Goal: Task Accomplishment & Management: Complete application form

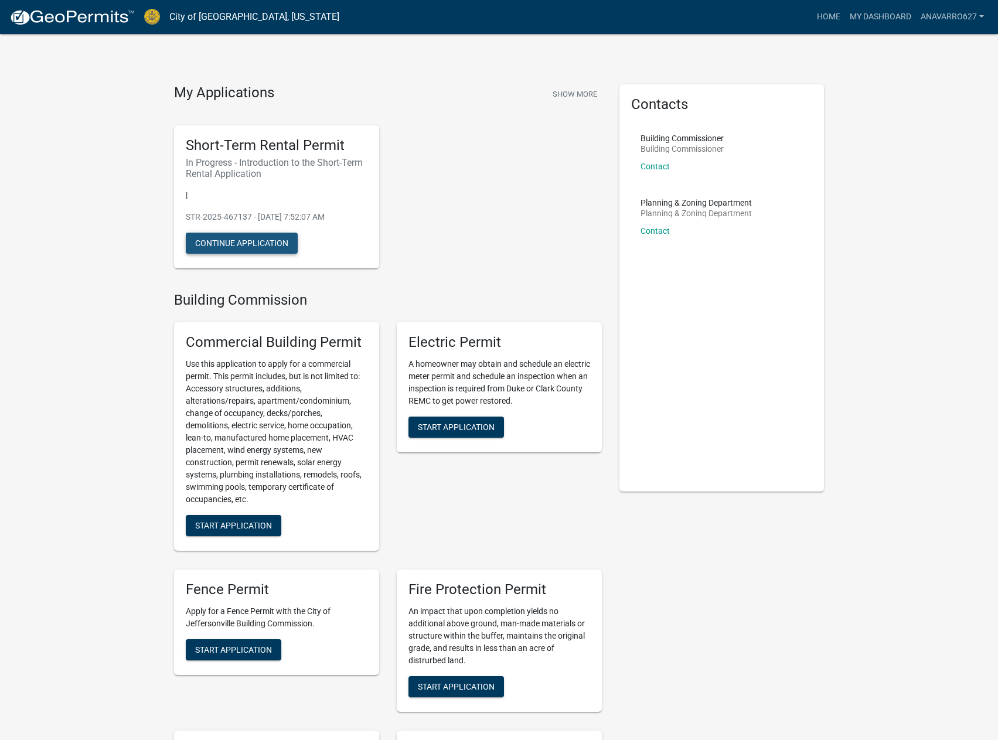
click at [256, 242] on button "Continue Application" at bounding box center [242, 243] width 112 height 21
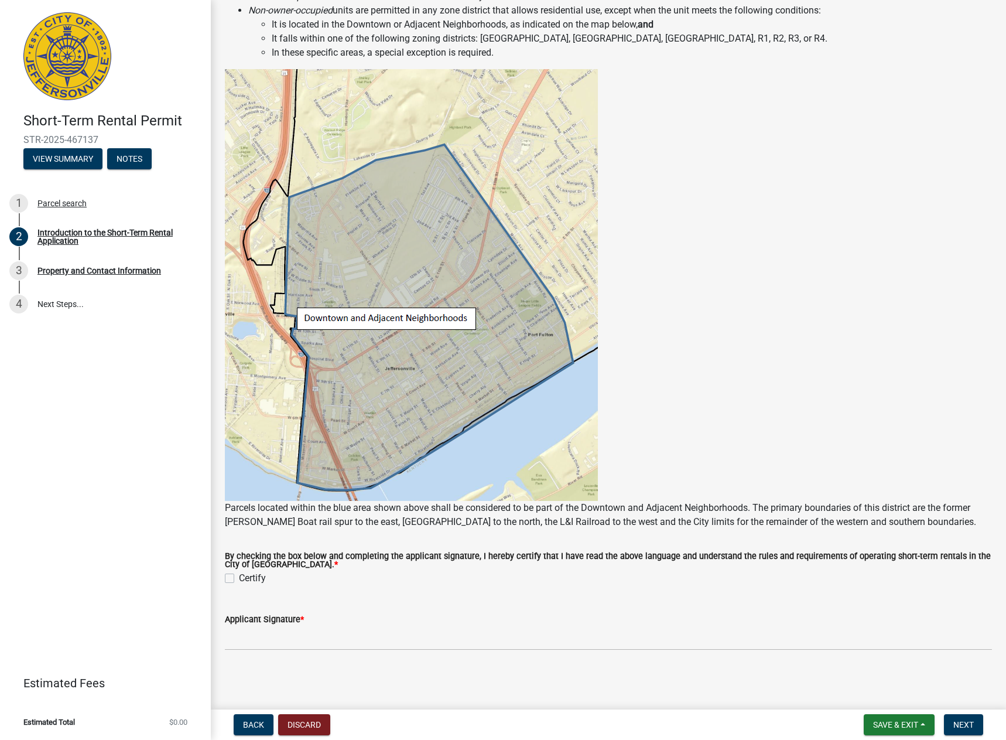
scroll to position [477, 0]
click at [239, 578] on label "Certify" at bounding box center [252, 578] width 27 height 14
click at [239, 578] on input "Certify" at bounding box center [243, 575] width 8 height 8
checkbox input "true"
click at [301, 637] on input "Applicant Signature *" at bounding box center [608, 638] width 767 height 24
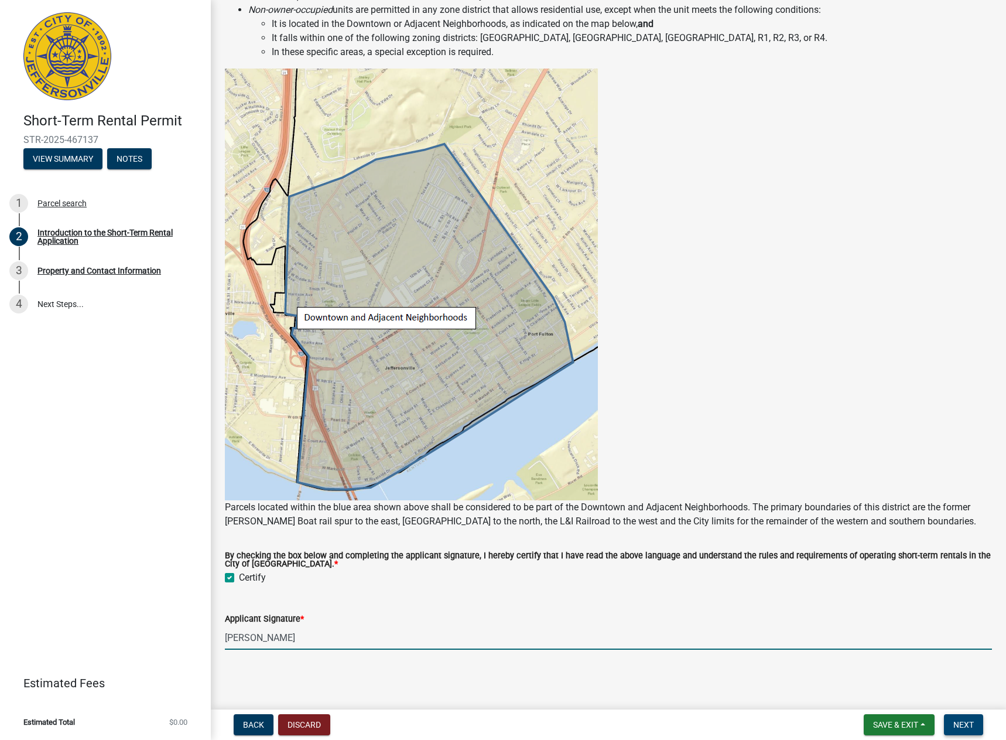
type input "[PERSON_NAME]"
click at [962, 725] on span "Next" at bounding box center [964, 724] width 21 height 9
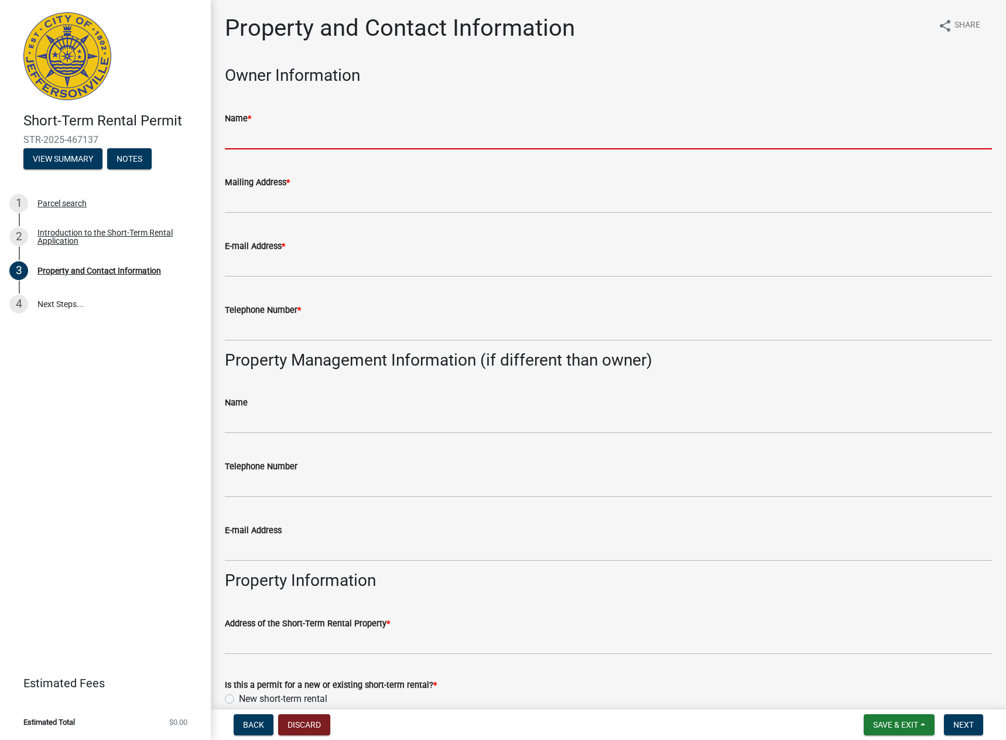
click at [384, 139] on input "Name *" at bounding box center [608, 137] width 767 height 24
type input "[PERSON_NAME]"
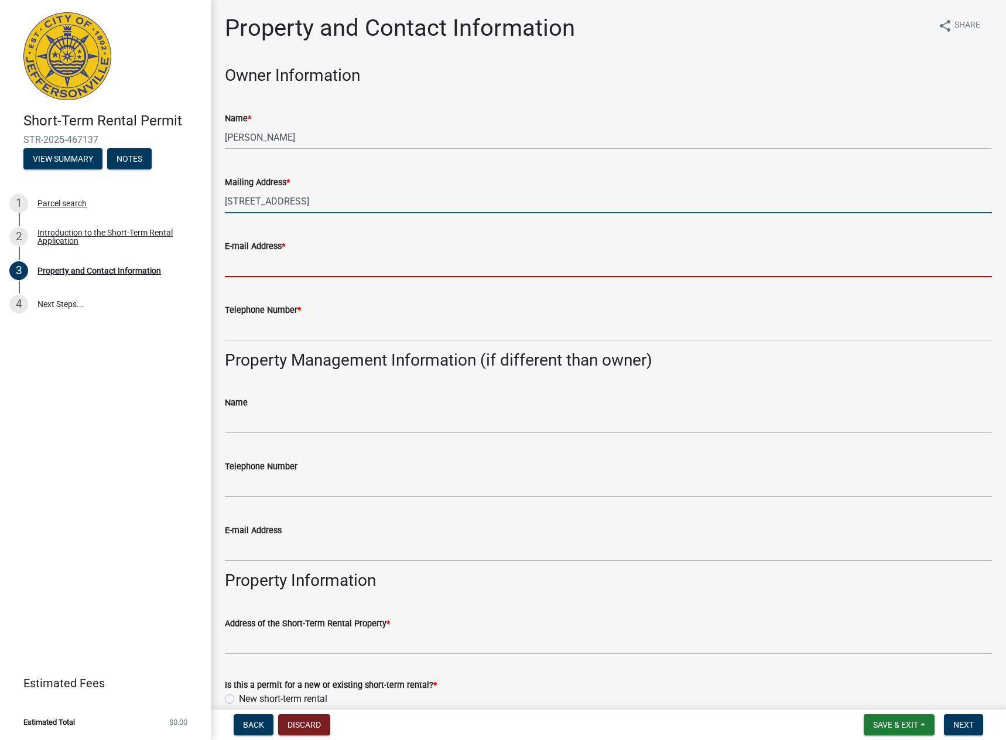
click at [390, 206] on input "[STREET_ADDRESS]" at bounding box center [608, 201] width 767 height 24
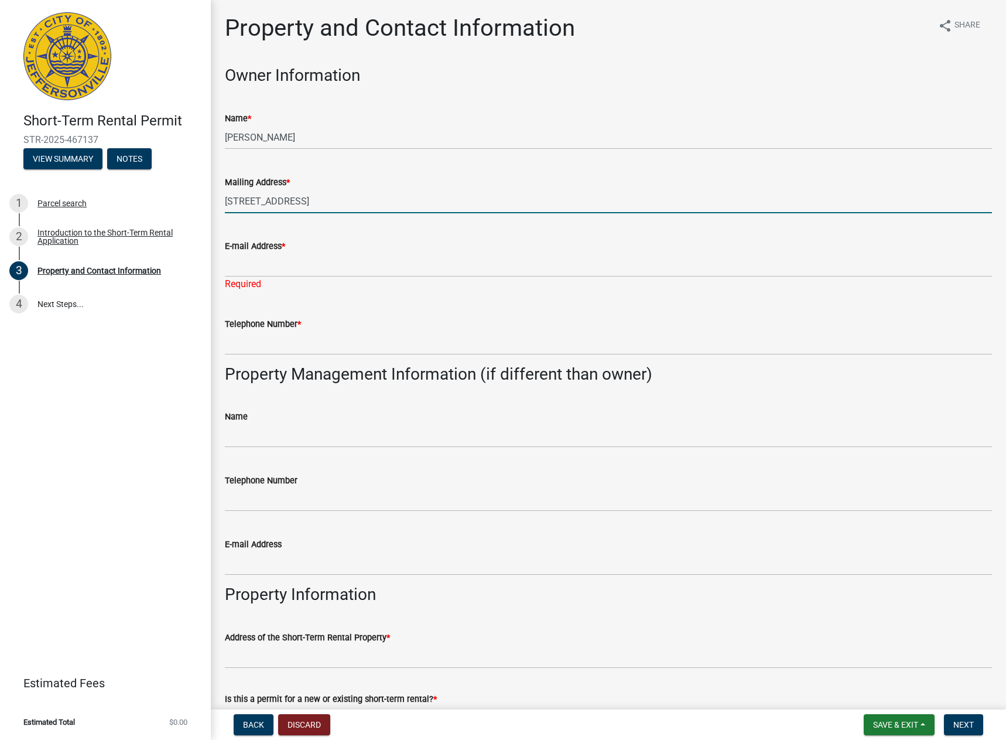
type input "[STREET_ADDRESS]"
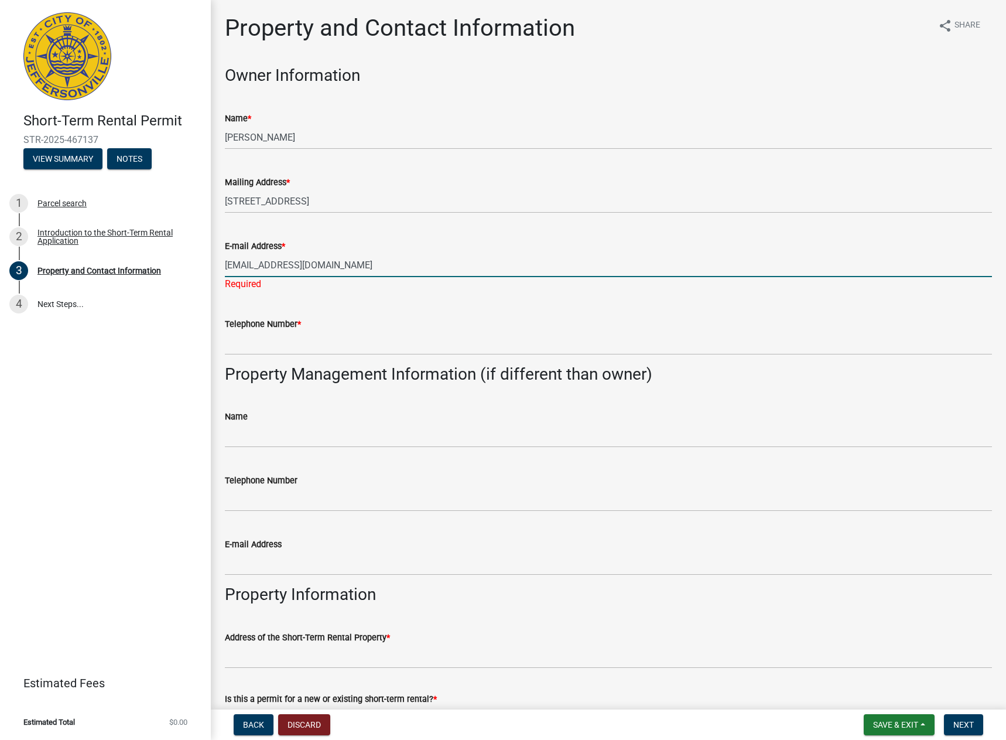
type input "[EMAIL_ADDRESS][DOMAIN_NAME]"
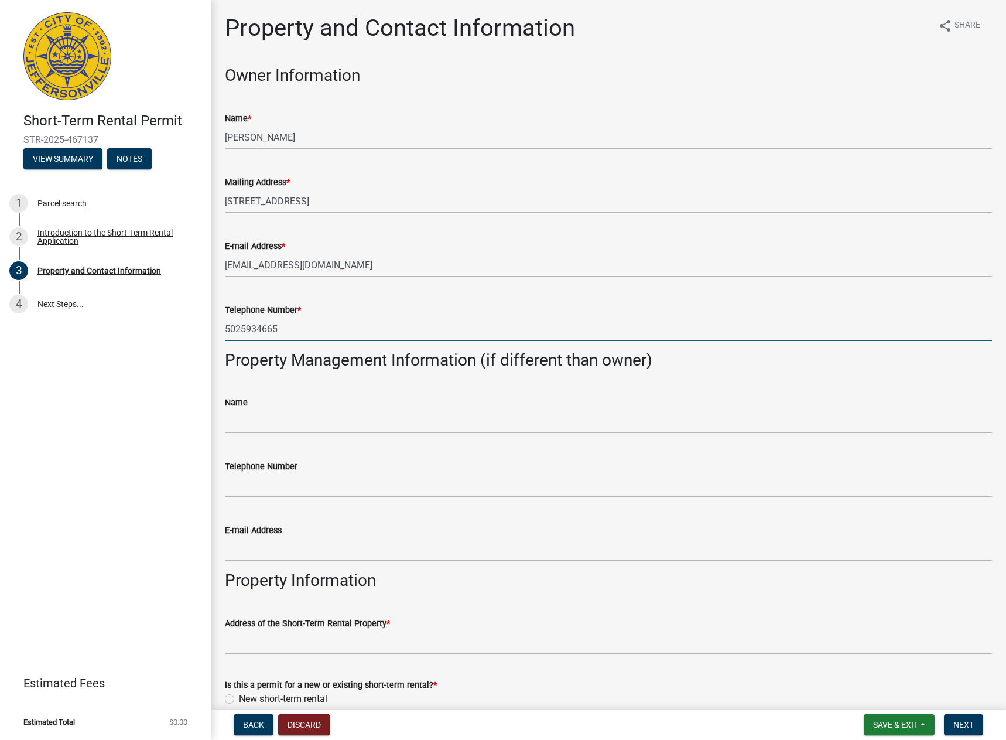
type input "5025934665"
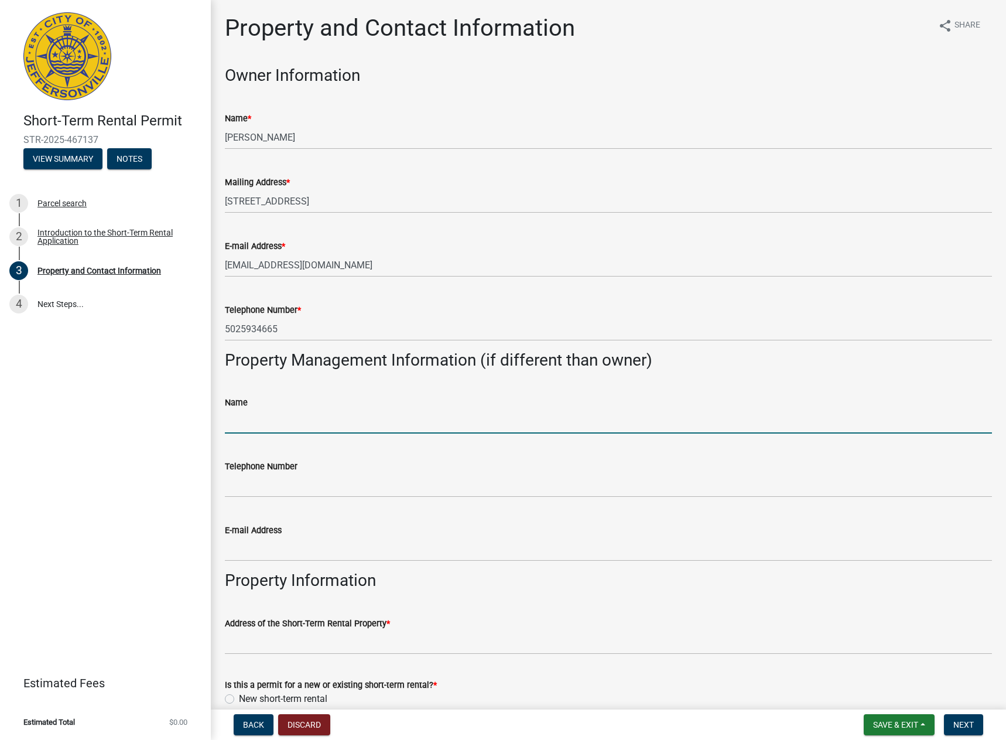
click at [442, 424] on input "Name" at bounding box center [608, 421] width 767 height 24
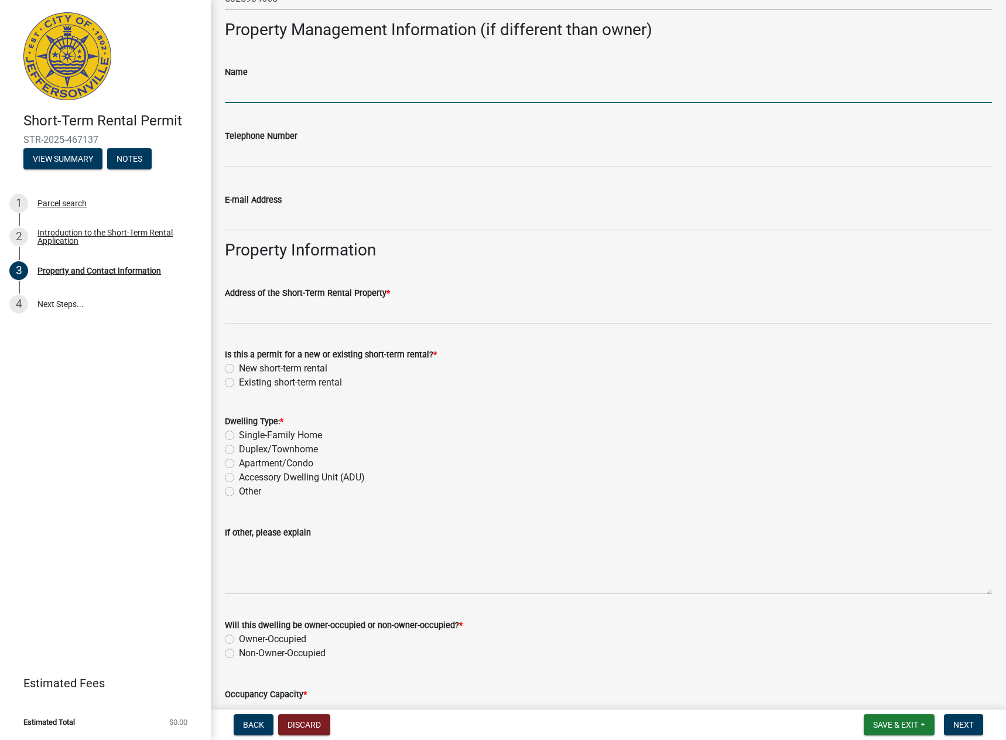
scroll to position [351, 0]
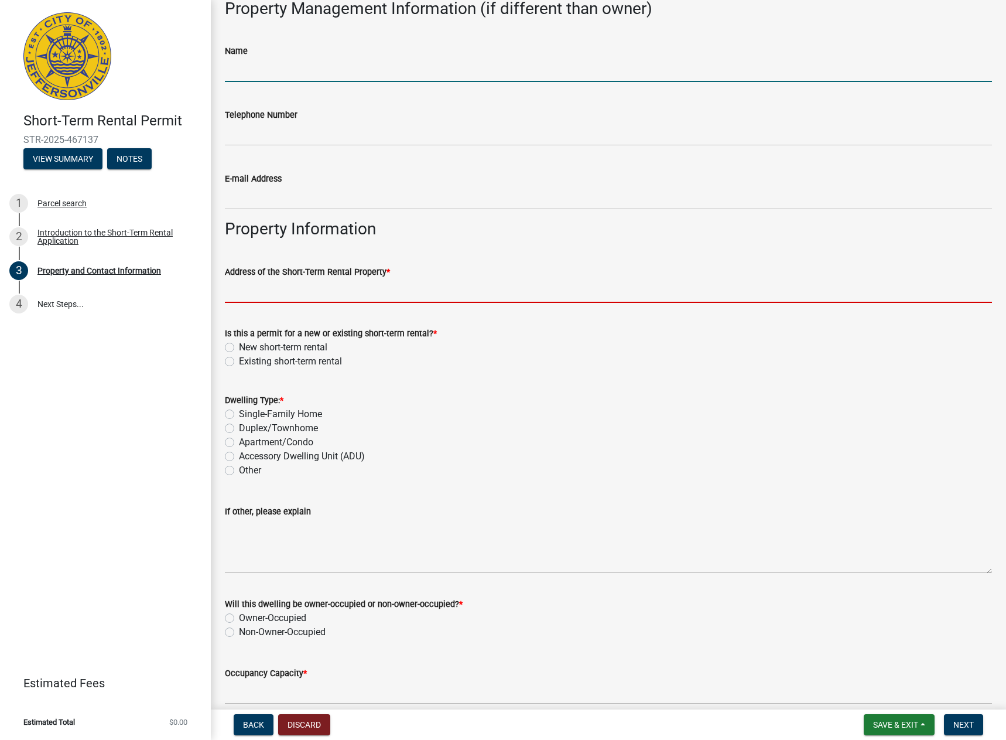
click at [388, 292] on input "Address of the Short-Term Rental Property *" at bounding box center [608, 291] width 767 height 24
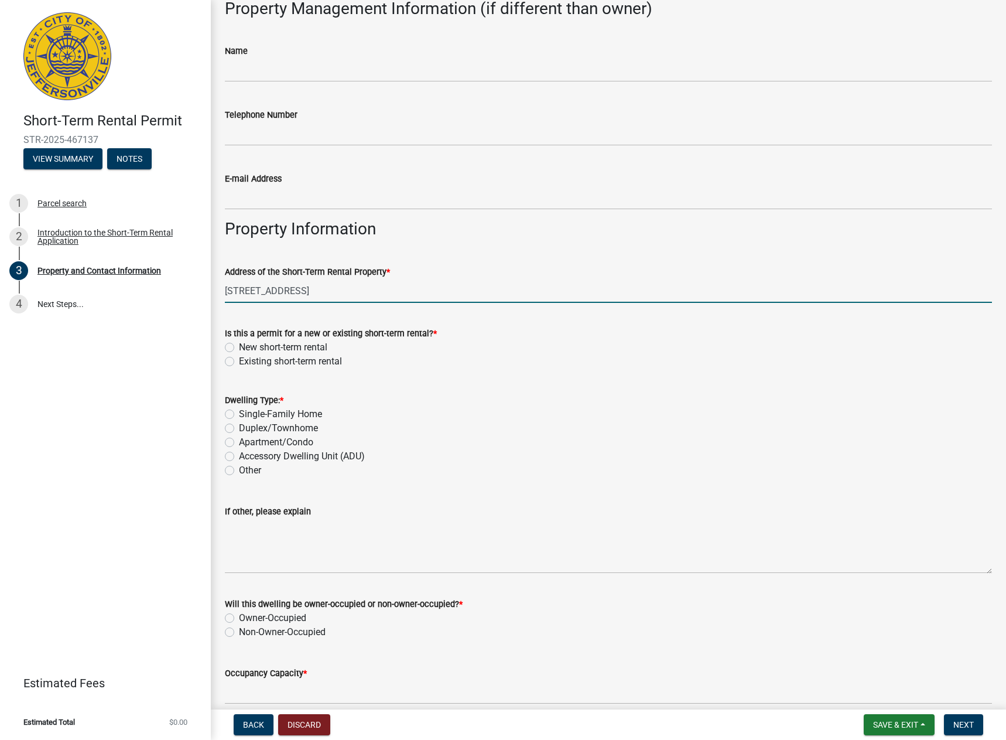
type input "[STREET_ADDRESS]"
click at [239, 347] on label "New short-term rental" at bounding box center [283, 347] width 88 height 14
click at [239, 347] on input "New short-term rental" at bounding box center [243, 344] width 8 height 8
radio input "true"
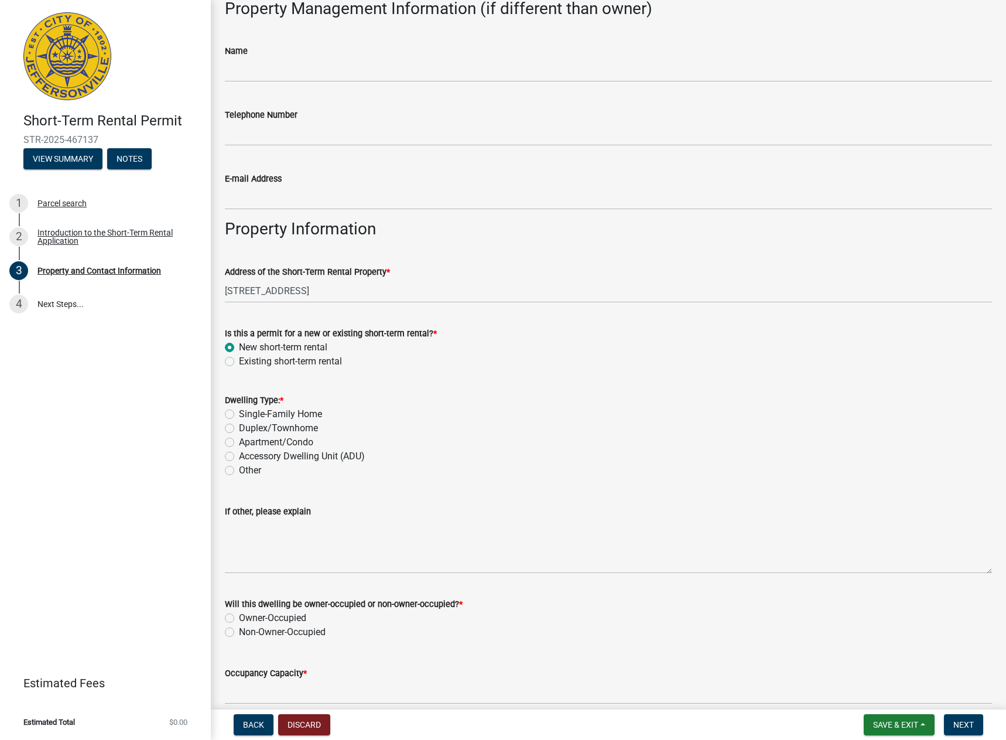
click at [239, 347] on label "New short-term rental" at bounding box center [283, 347] width 88 height 14
click at [239, 347] on input "New short-term rental" at bounding box center [243, 344] width 8 height 8
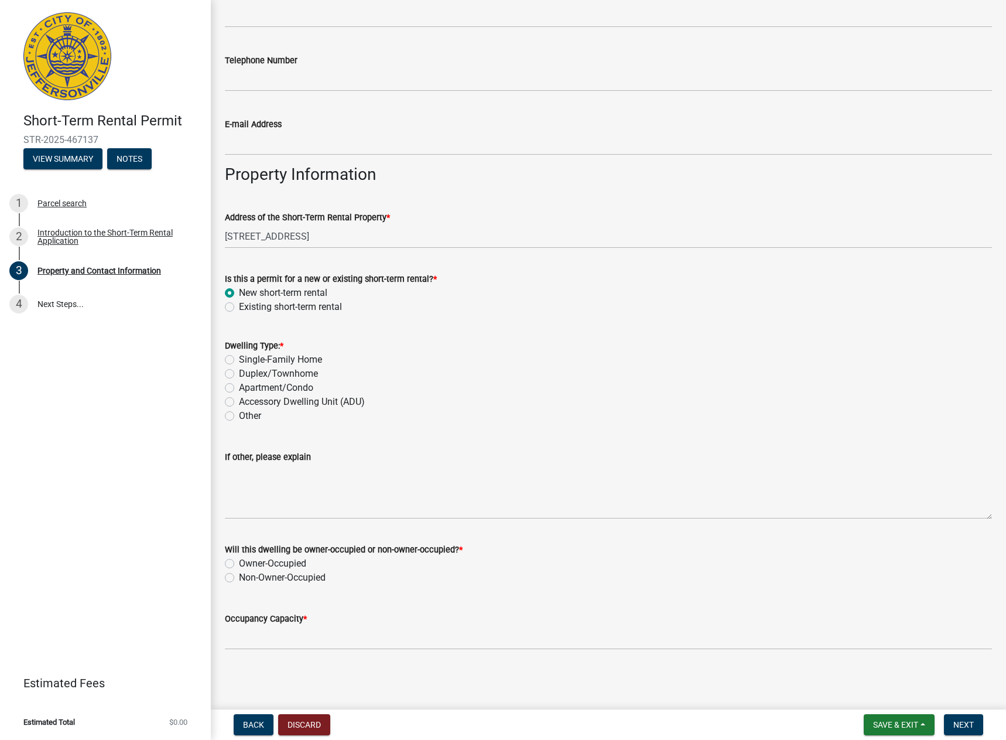
click at [239, 361] on label "Single-Family Home" at bounding box center [280, 360] width 83 height 14
click at [239, 360] on input "Single-Family Home" at bounding box center [243, 357] width 8 height 8
radio input "true"
click at [239, 581] on label "Non-Owner-Occupied" at bounding box center [282, 578] width 87 height 14
click at [239, 578] on input "Non-Owner-Occupied" at bounding box center [243, 575] width 8 height 8
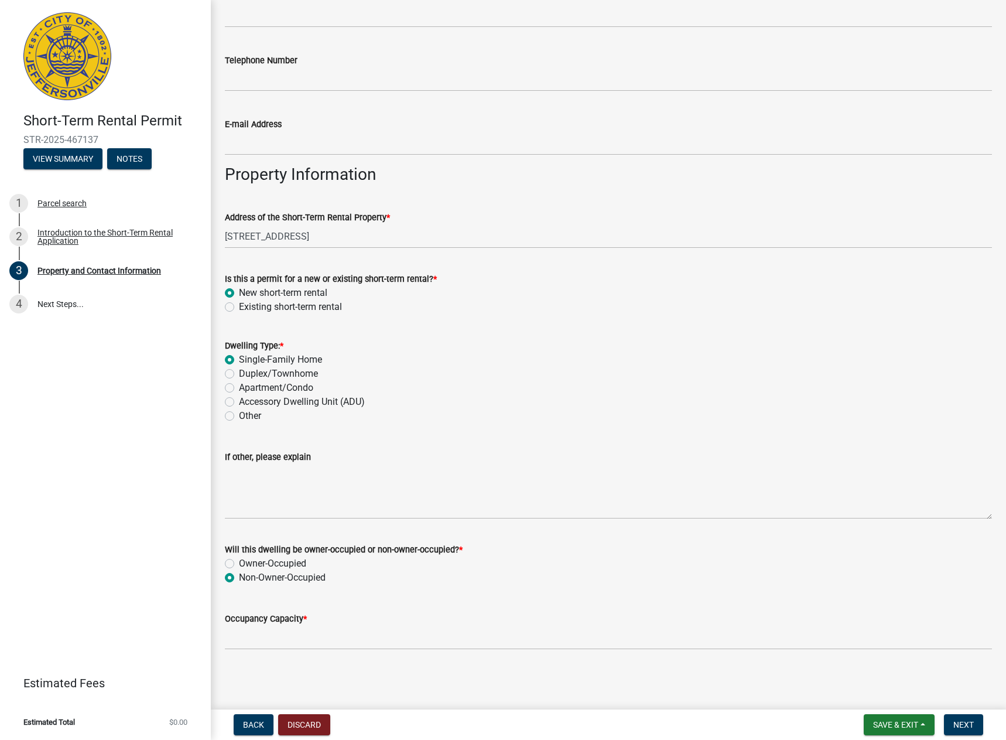
radio input "true"
click at [365, 638] on input "Occupancy Capacity *" at bounding box center [608, 638] width 767 height 24
click at [275, 658] on wm-data-entity-input "Occupancy Capacity *" at bounding box center [608, 627] width 767 height 64
click at [261, 643] on input "Occupancy Capacity *" at bounding box center [608, 638] width 767 height 24
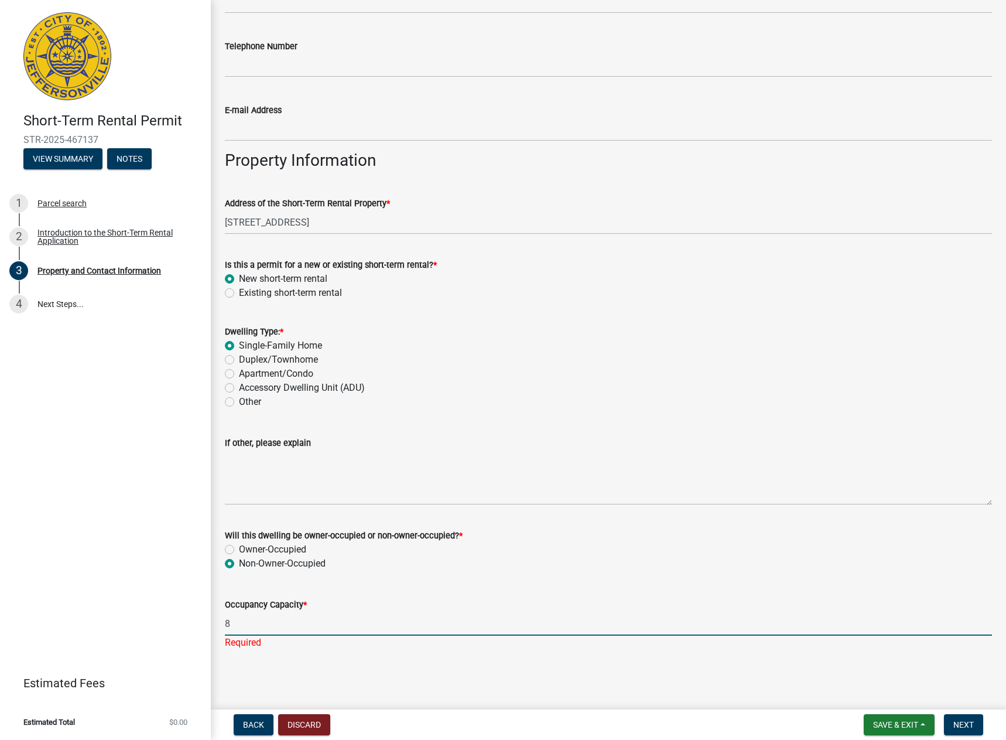
type input "8"
click at [477, 658] on wm-data-entity-input "Occupancy Capacity * 8 Required" at bounding box center [608, 620] width 767 height 78
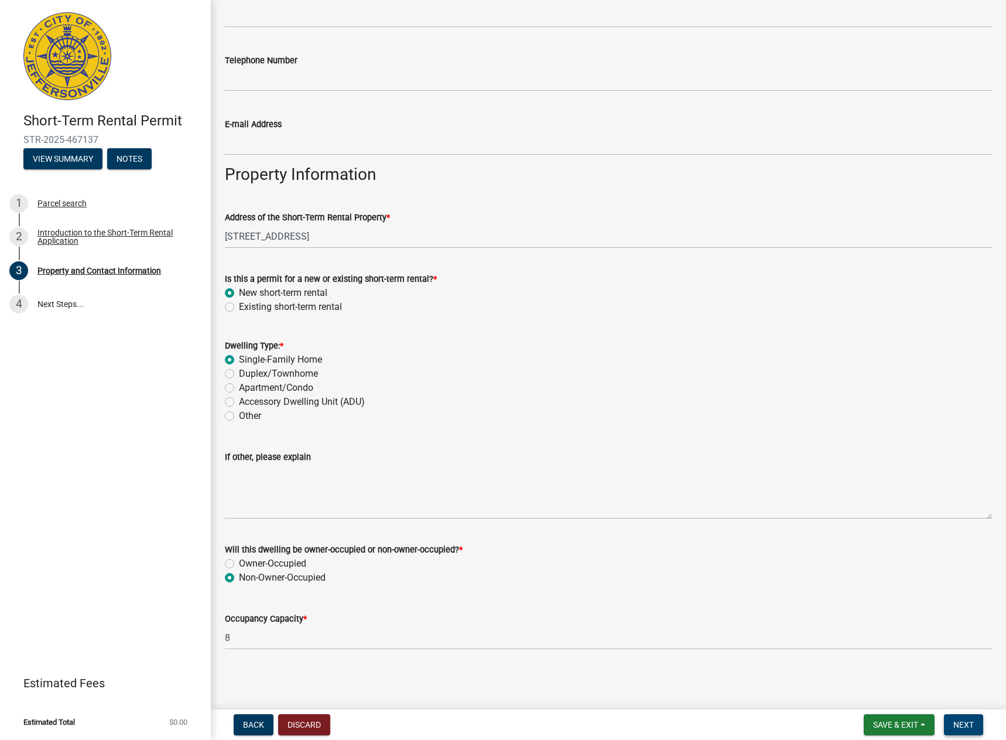
click at [969, 723] on span "Next" at bounding box center [964, 724] width 21 height 9
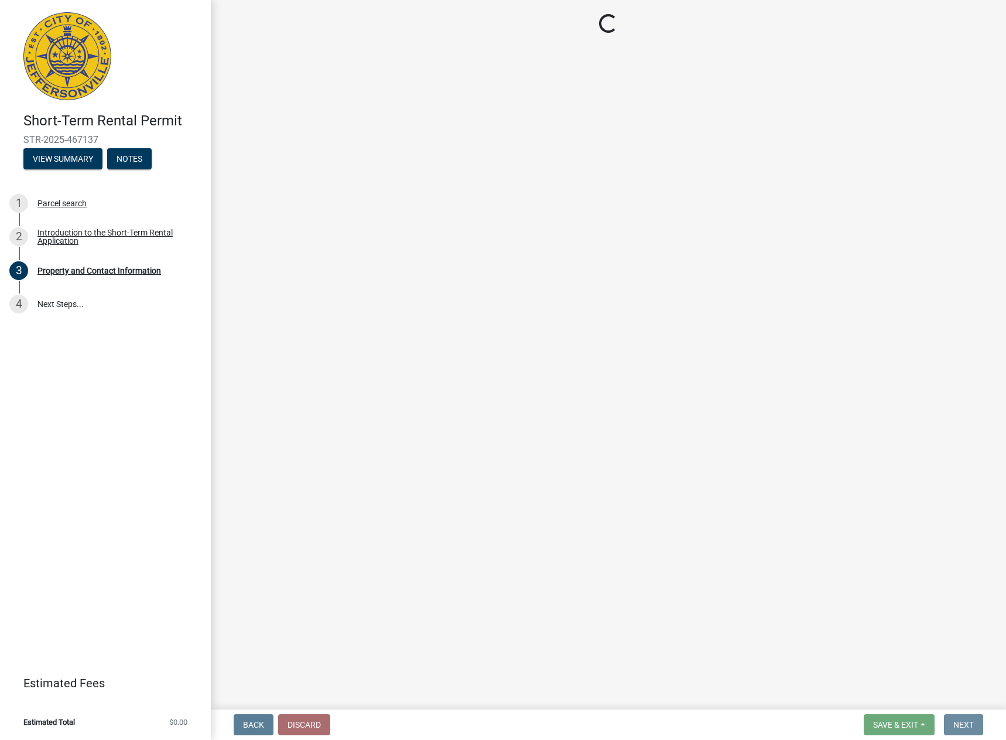
scroll to position [0, 0]
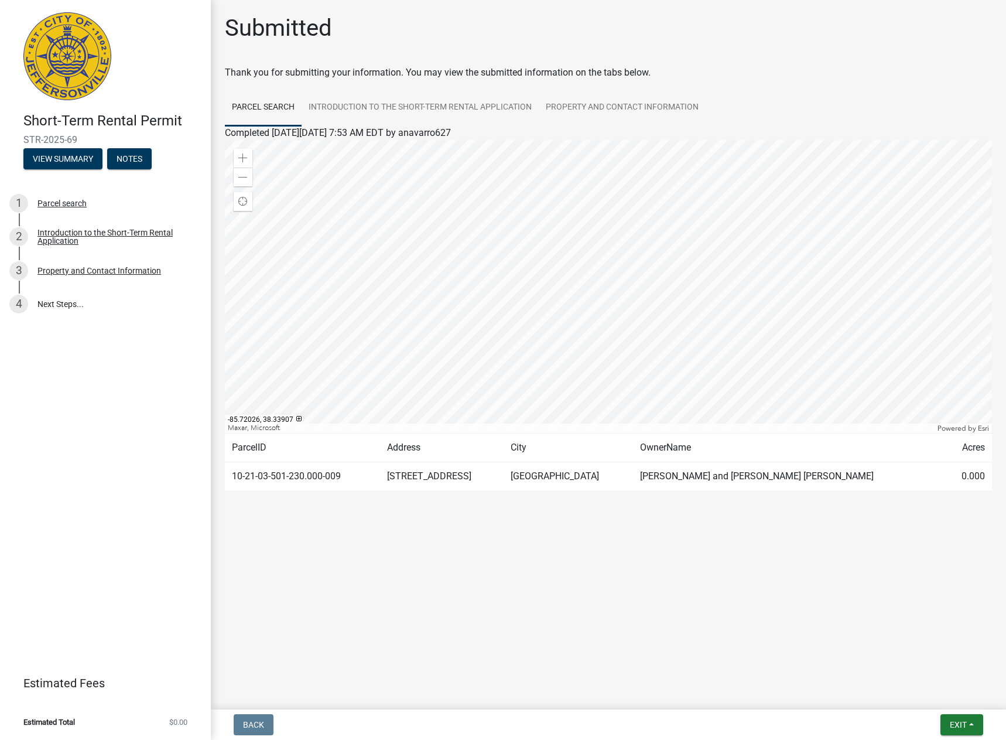
click at [278, 105] on link "Parcel search" at bounding box center [263, 107] width 77 height 37
click at [365, 110] on link "Introduction to the Short-Term Rental Application" at bounding box center [420, 107] width 237 height 37
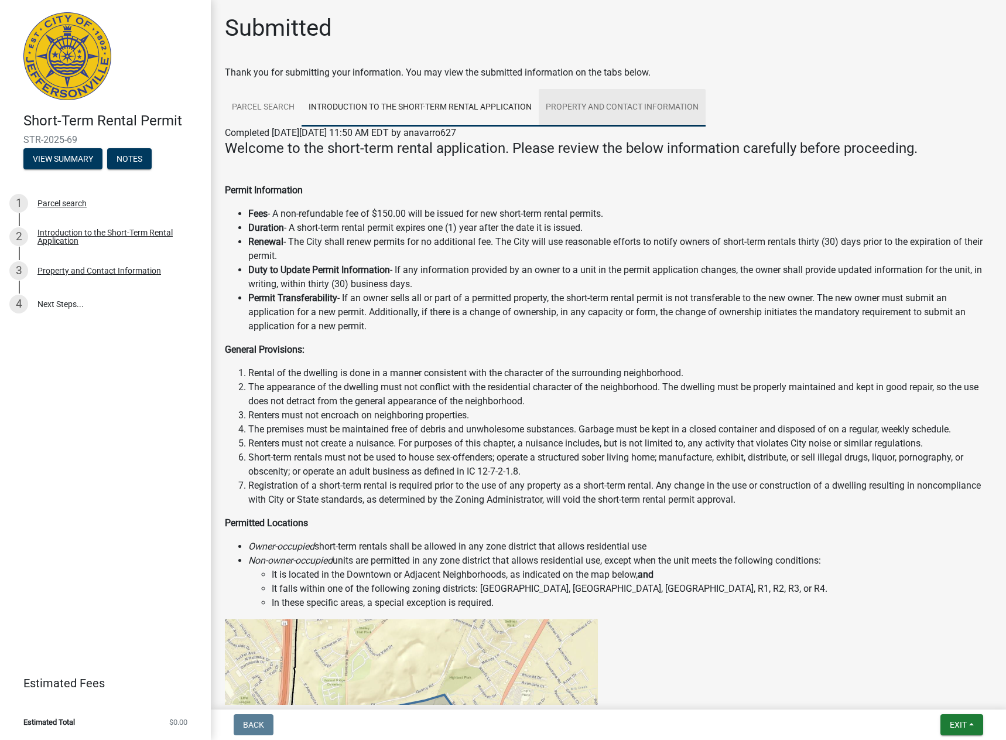
click at [589, 107] on link "Property and Contact Information" at bounding box center [622, 107] width 167 height 37
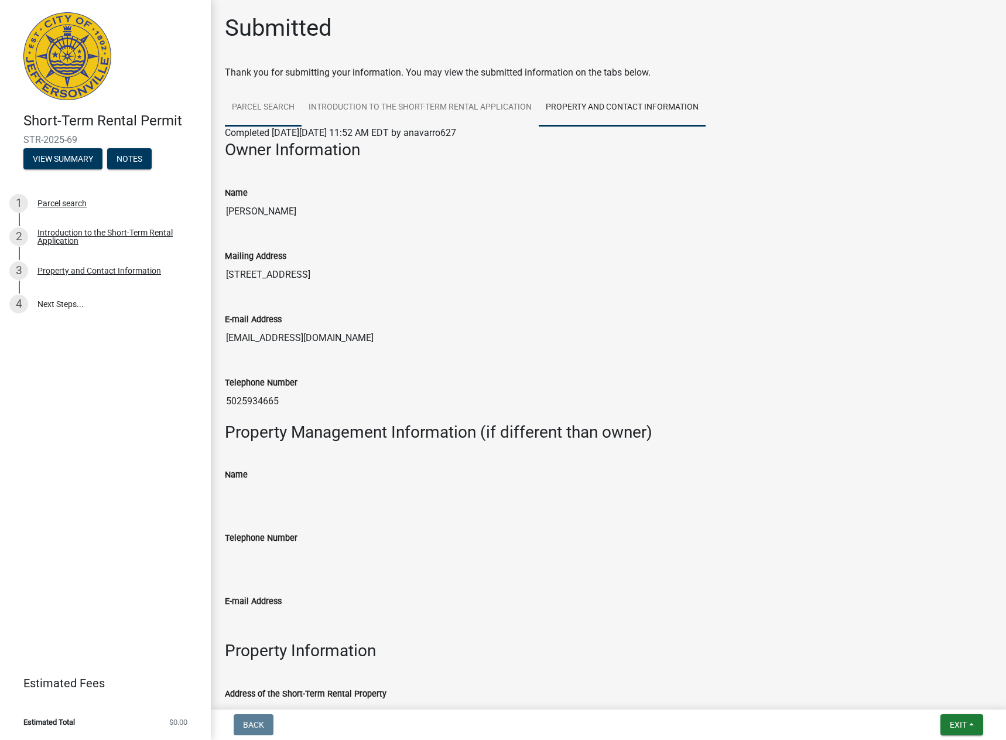
click at [274, 108] on link "Parcel search" at bounding box center [263, 107] width 77 height 37
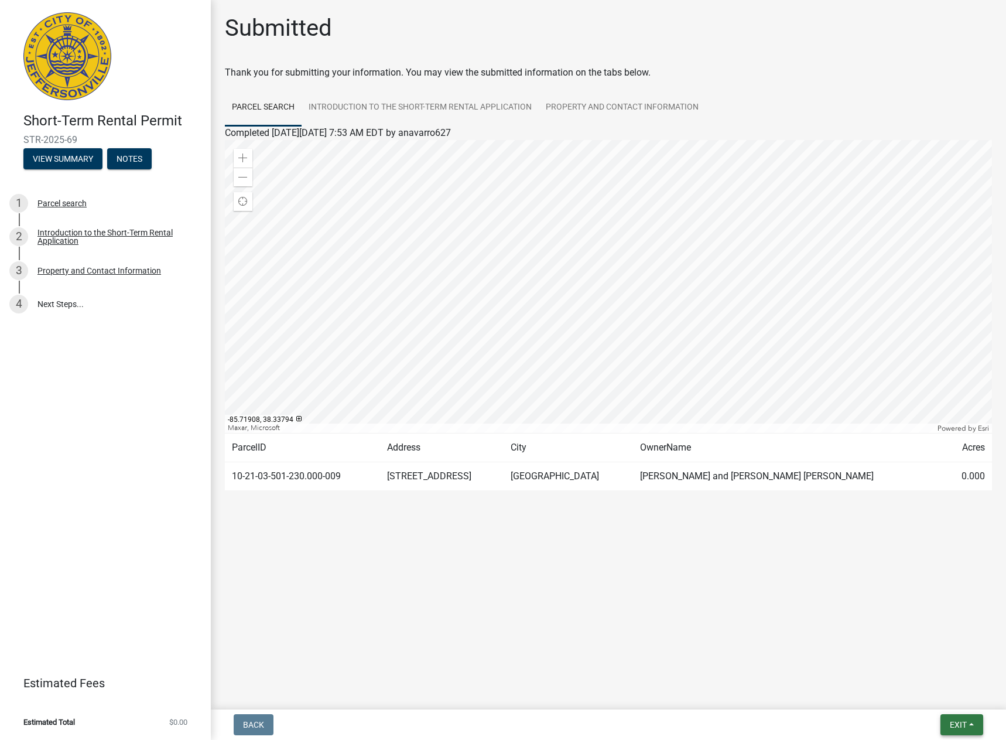
click at [976, 728] on button "Exit" at bounding box center [962, 724] width 43 height 21
click at [948, 689] on button "Save & Exit" at bounding box center [937, 694] width 94 height 28
